Goal: Check status

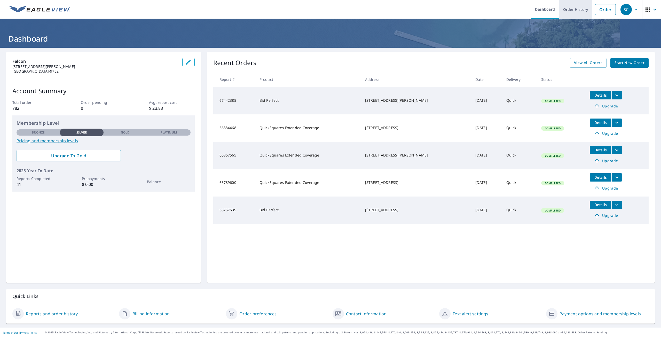
click at [576, 10] on link "Order History" at bounding box center [575, 9] width 33 height 19
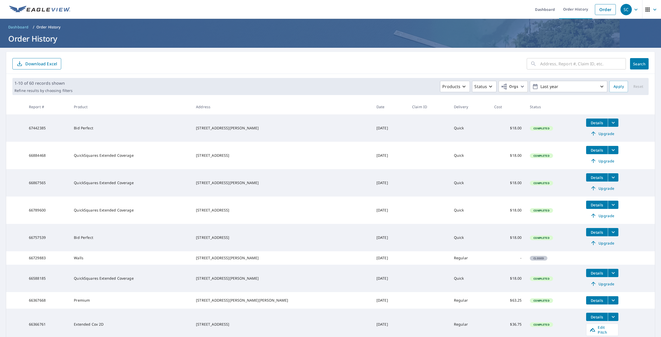
click at [596, 66] on input "text" at bounding box center [583, 64] width 86 height 14
type input "2714"
click button "Search" at bounding box center [639, 63] width 19 height 11
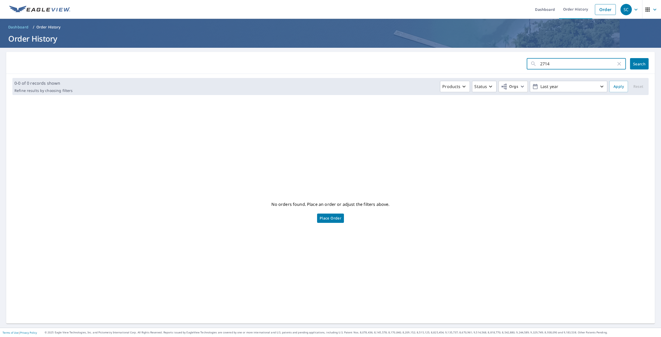
drag, startPoint x: 559, startPoint y: 61, endPoint x: 263, endPoint y: 65, distance: 296.3
click at [263, 65] on form "2714 ​ Search" at bounding box center [330, 63] width 636 height 11
type input "Garfield"
click button "Search" at bounding box center [639, 63] width 19 height 11
click at [567, 68] on input "Garfield" at bounding box center [578, 64] width 76 height 14
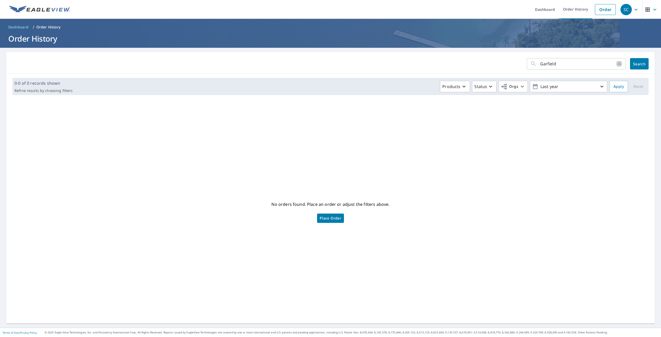
click at [617, 61] on icon "button" at bounding box center [619, 64] width 6 height 6
click at [584, 84] on p "Last year" at bounding box center [569, 86] width 60 height 9
click at [547, 87] on input "[DATE]" at bounding box center [552, 86] width 25 height 8
click at [553, 87] on input "[DATE]" at bounding box center [552, 86] width 25 height 8
type input "[DATE]"
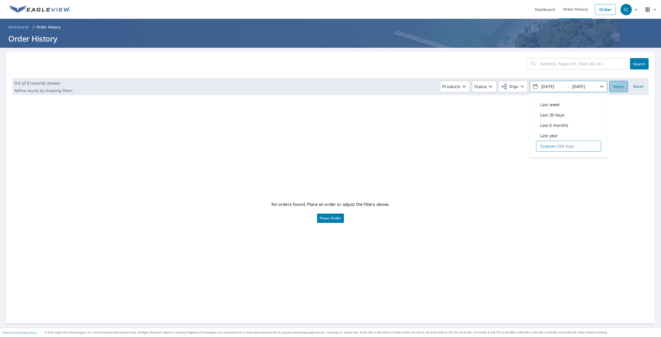
click at [614, 89] on span "Apply" at bounding box center [619, 86] width 10 height 6
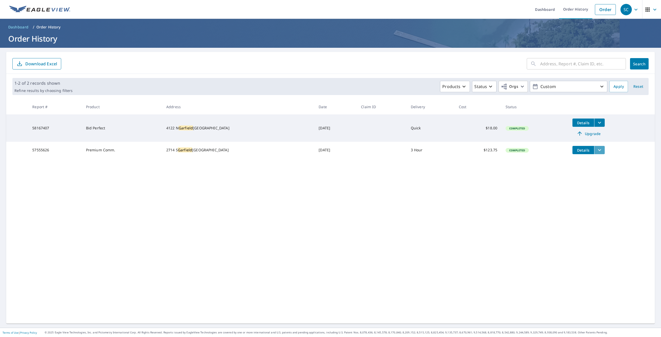
click at [594, 150] on button "filesDropdownBtn-57555626" at bounding box center [599, 150] width 11 height 8
click at [597, 150] on icon "filesDropdownBtn-57555626" at bounding box center [600, 150] width 6 height 6
click at [594, 152] on button "filesDropdownBtn-57555626" at bounding box center [599, 150] width 11 height 8
click at [550, 141] on span "PDF" at bounding box center [546, 141] width 17 height 6
